Goal: Task Accomplishment & Management: Use online tool/utility

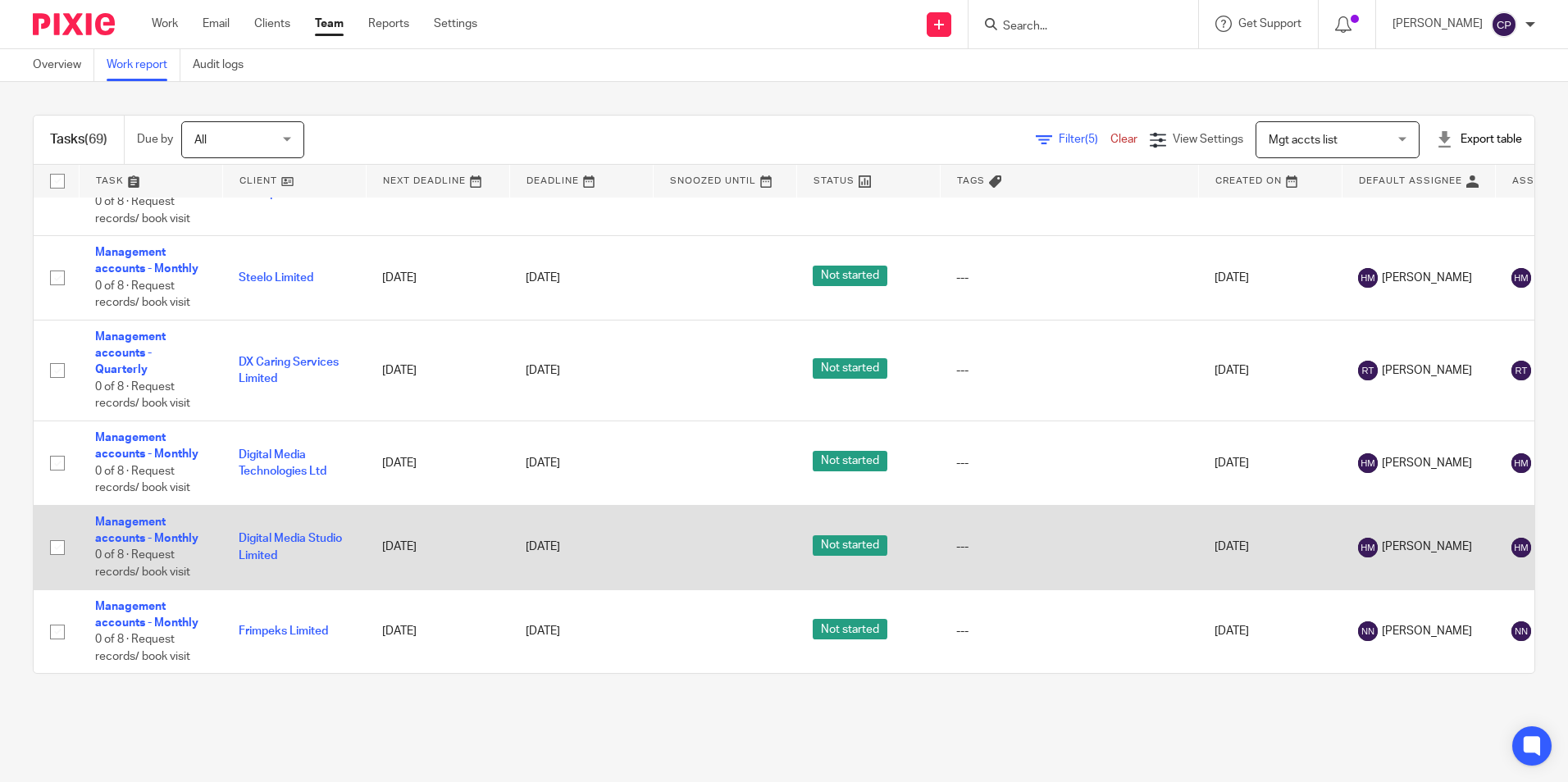
scroll to position [5904, 0]
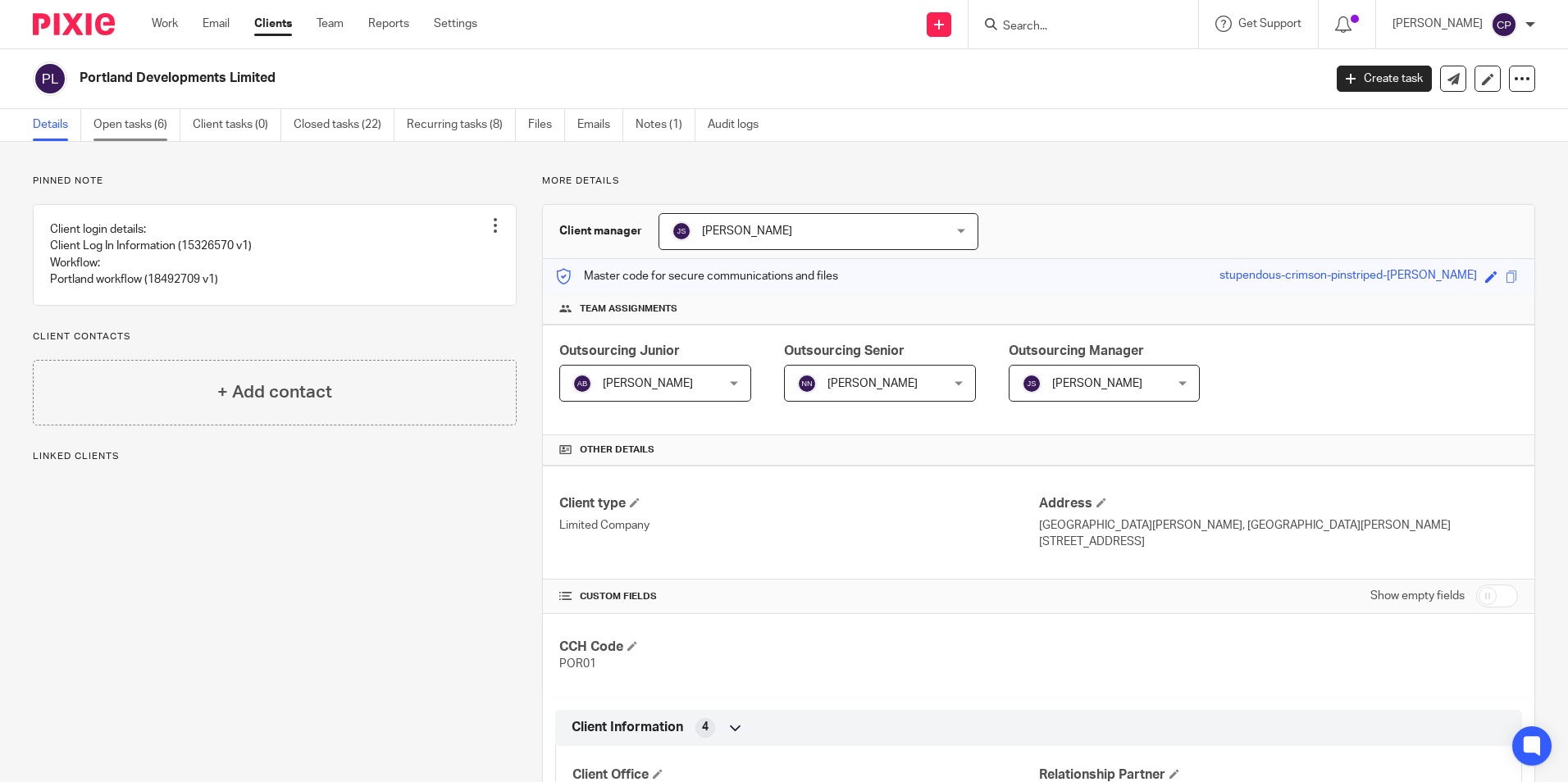
click at [151, 121] on link "Open tasks (6)" at bounding box center [137, 125] width 87 height 32
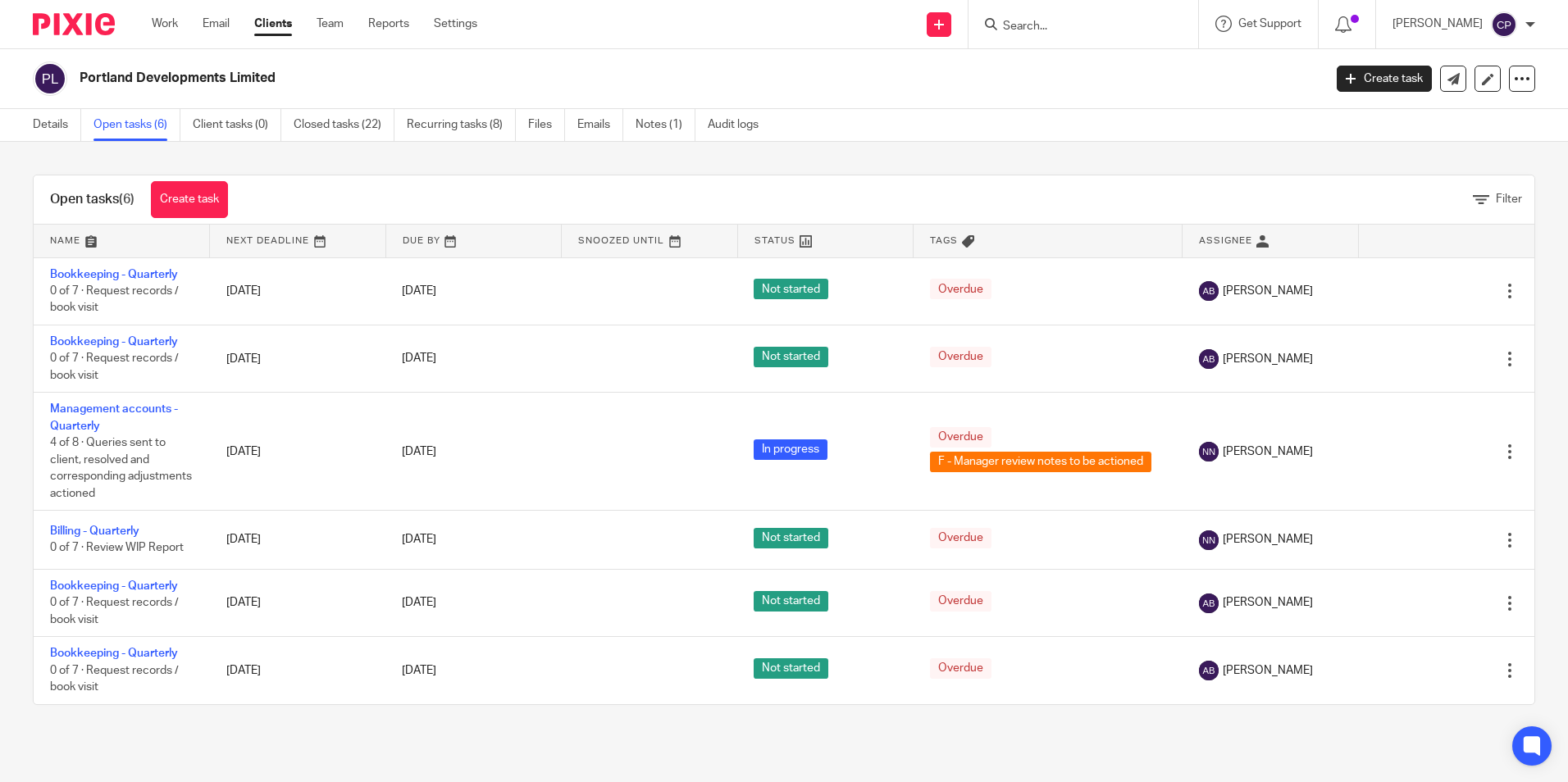
click at [1109, 22] on input "Search" at bounding box center [1075, 27] width 148 height 15
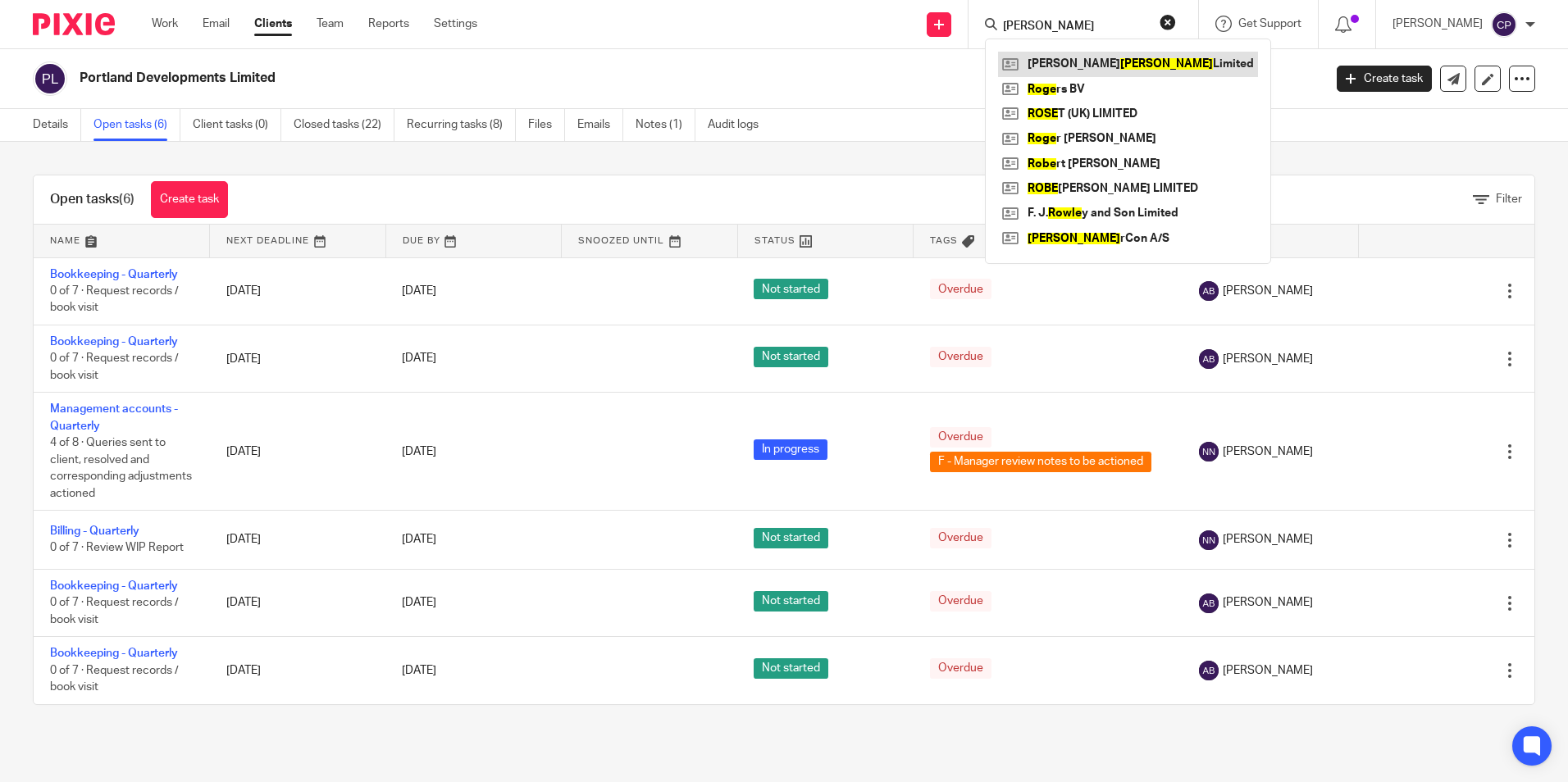
type input "rowe"
click at [1109, 62] on link at bounding box center [1128, 64] width 260 height 25
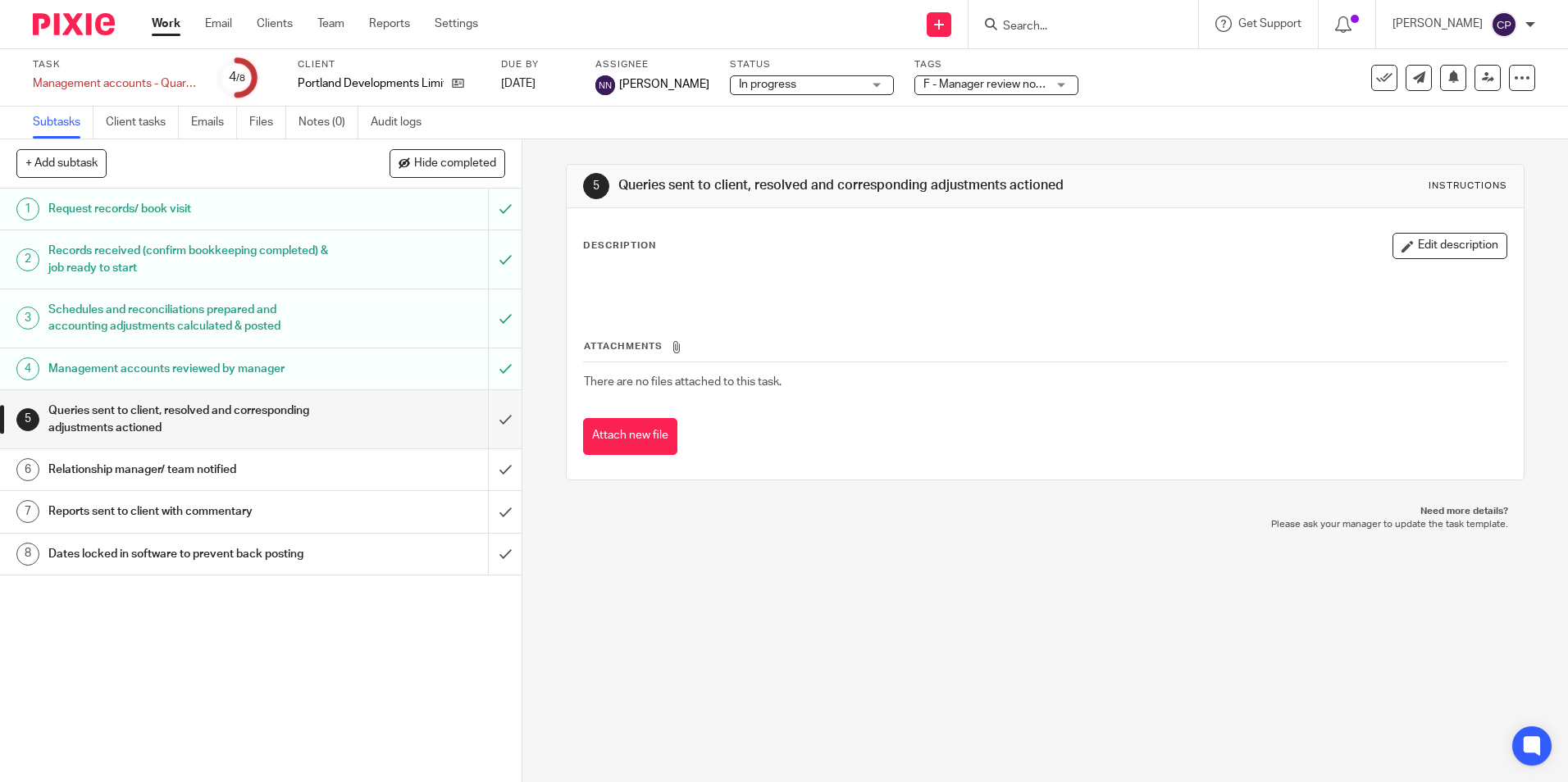
click at [1005, 88] on span "F - Manager review notes to be actioned" at bounding box center [1026, 84] width 205 height 11
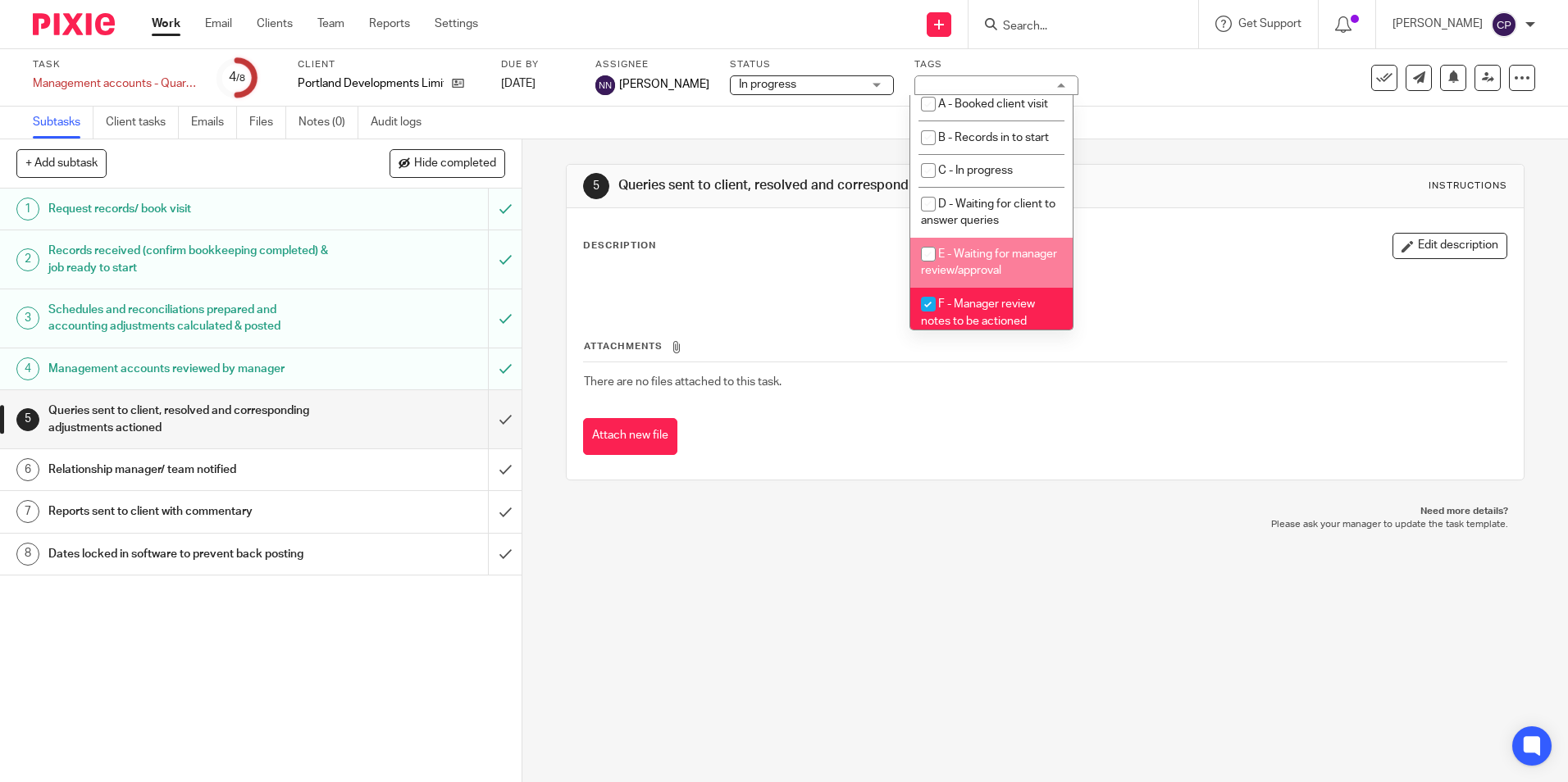
scroll to position [82, 0]
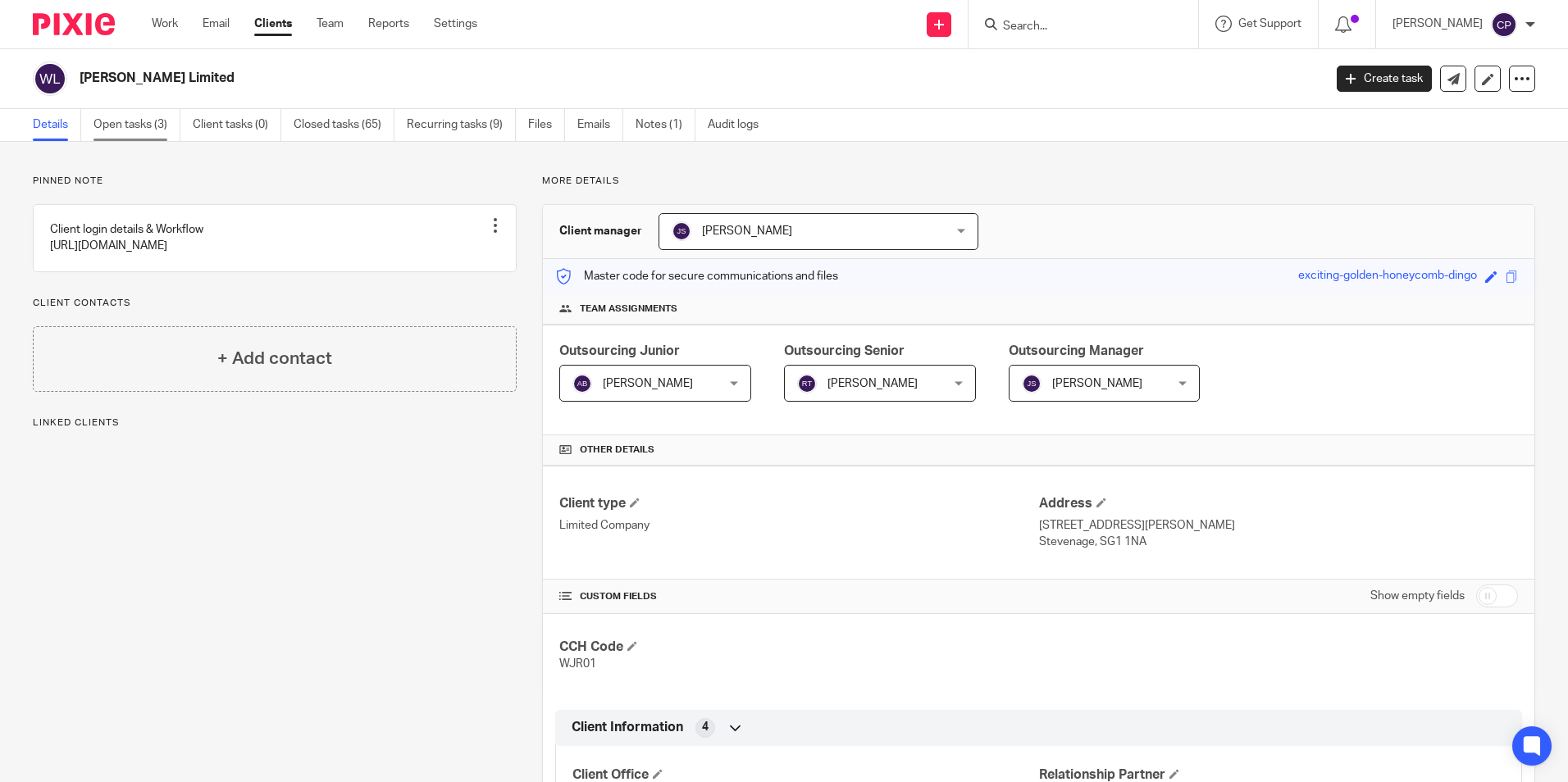
click at [119, 123] on link "Open tasks (3)" at bounding box center [137, 125] width 87 height 32
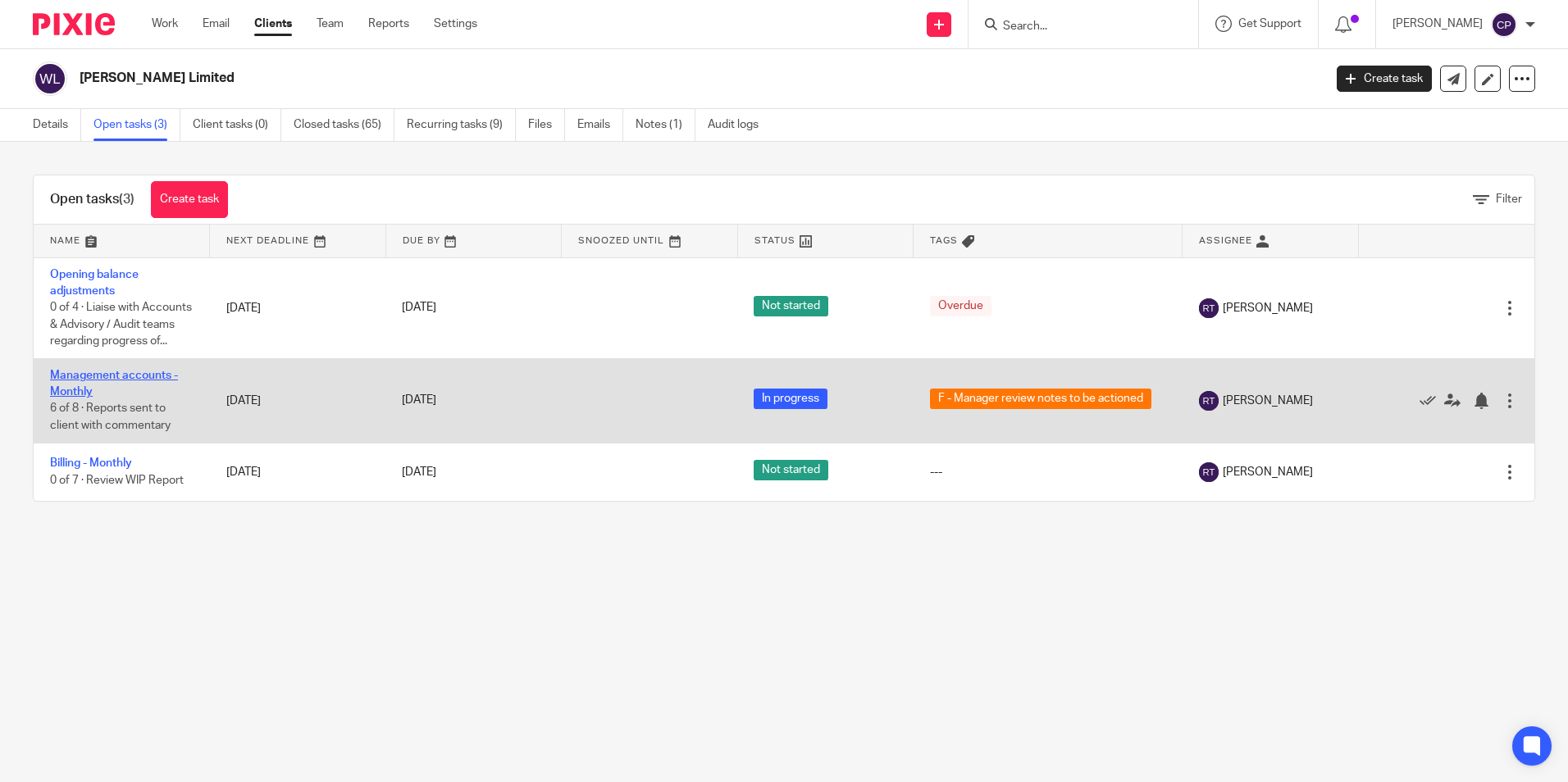
click at [75, 398] on link "Management accounts - Monthly" at bounding box center [113, 383] width 128 height 27
